Goal: Task Accomplishment & Management: Manage account settings

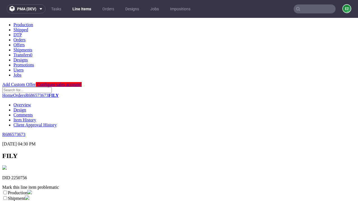
scroll to position [98, 0]
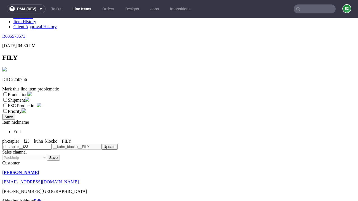
select select "dtp_ca_needed"
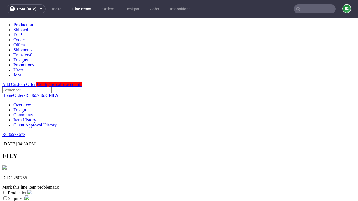
scroll to position [0, 0]
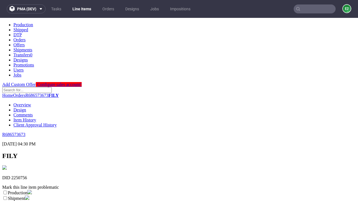
checkbox input "true"
